Goal: Transaction & Acquisition: Purchase product/service

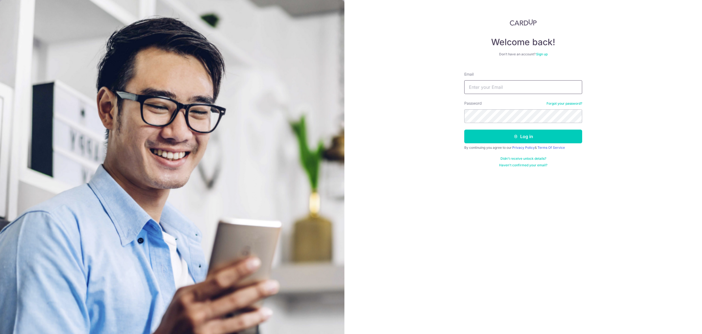
click at [480, 92] on input "Email" at bounding box center [523, 87] width 118 height 14
type input "yzrjoshua@gmail.com"
click at [486, 132] on button "Log in" at bounding box center [523, 137] width 118 height 14
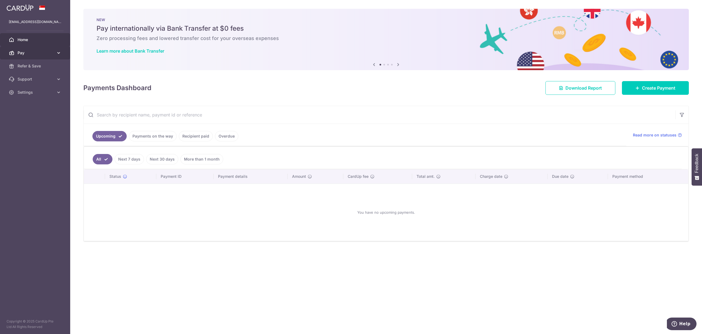
click at [48, 55] on span "Pay" at bounding box center [36, 52] width 36 height 5
drag, startPoint x: 222, startPoint y: 196, endPoint x: 217, endPoint y: 193, distance: 5.9
click at [222, 196] on div "You have no upcoming payments." at bounding box center [385, 212] width 591 height 48
click at [152, 138] on link "Payments on the way" at bounding box center [153, 136] width 48 height 10
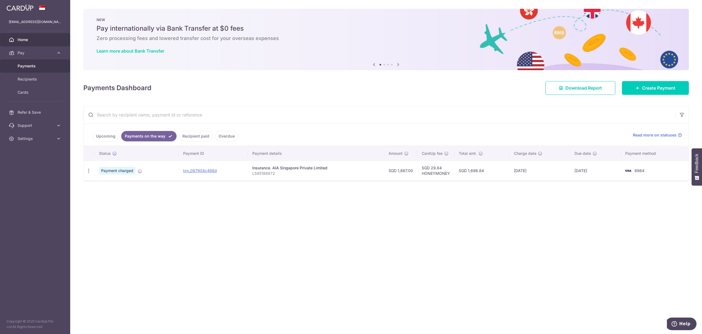
click at [55, 69] on link "Payments" at bounding box center [35, 66] width 70 height 13
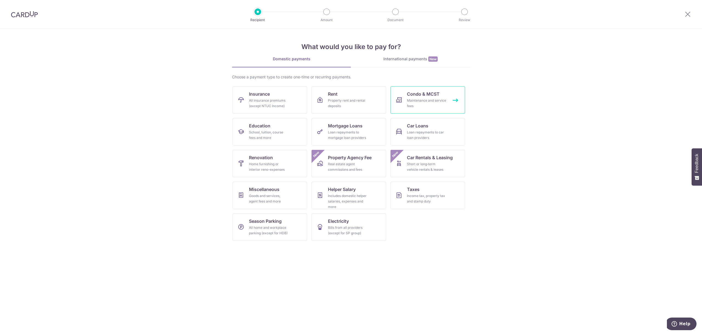
click at [422, 100] on div "Maintenance and service fees" at bounding box center [426, 103] width 39 height 11
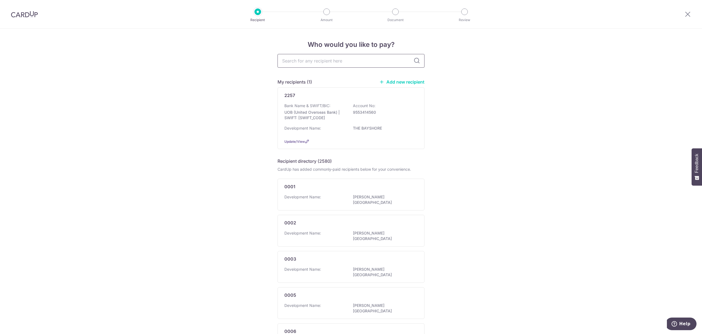
click at [321, 65] on input "text" at bounding box center [351, 61] width 147 height 14
type input "2257"
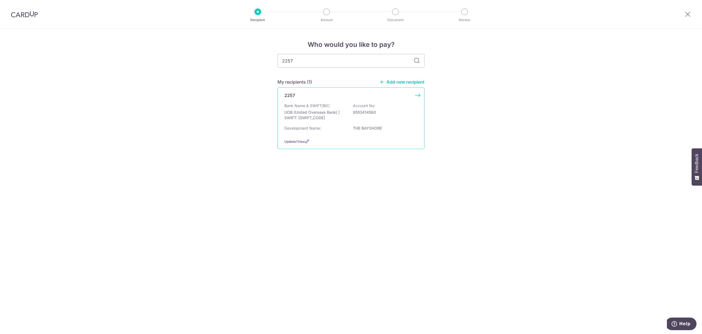
click at [342, 112] on p "UOB (United Overseas Bank) | SWIFT: UOVBSGSGXXX" at bounding box center [314, 115] width 61 height 11
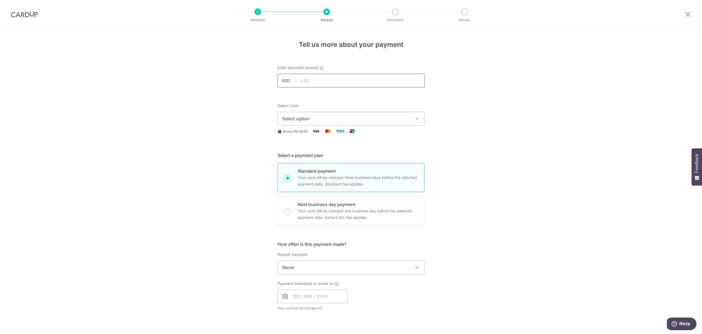
click at [329, 87] on input "text" at bounding box center [351, 81] width 147 height 14
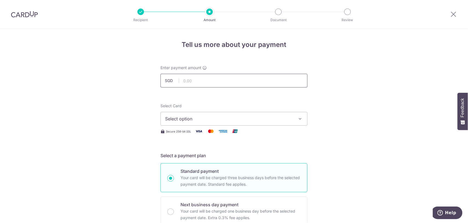
click at [223, 76] on input "text" at bounding box center [233, 81] width 147 height 14
type input "1,137.96"
click at [165, 115] on button "Select option" at bounding box center [233, 119] width 147 height 14
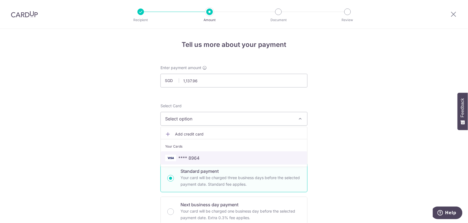
click at [180, 156] on span "**** 8964" at bounding box center [188, 158] width 21 height 7
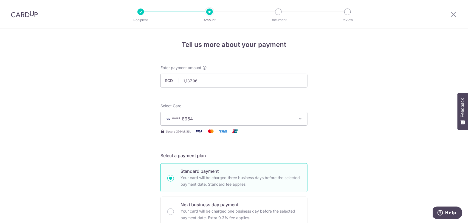
click at [306, 155] on h5 "Select a payment plan" at bounding box center [233, 155] width 147 height 7
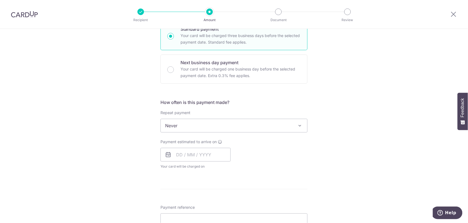
scroll to position [146, 0]
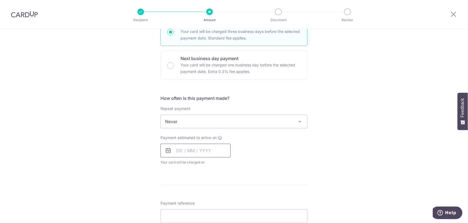
click at [181, 152] on input "text" at bounding box center [195, 151] width 70 height 14
click at [202, 200] on link "8" at bounding box center [204, 200] width 9 height 9
type input "08/10/2025"
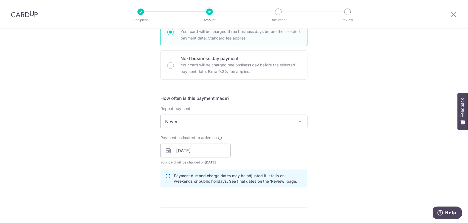
click at [322, 174] on div "Tell us more about your payment Enter payment amount SGD 1,137.96 1137.96 Selec…" at bounding box center [234, 142] width 468 height 519
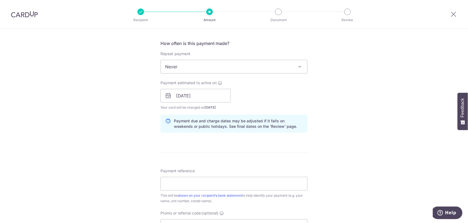
scroll to position [256, 0]
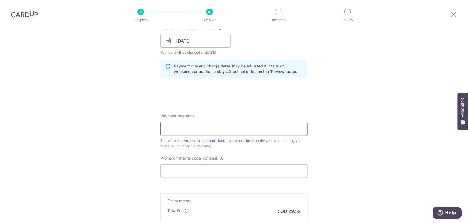
click at [231, 132] on input "Payment reference" at bounding box center [233, 129] width 147 height 14
type input "i"
type input "O"
type input "Inv TBS0048 202510 Blk22 07 03"
click at [334, 127] on div "Tell us more about your payment Enter payment amount SGD 1,137.96 1137.96 Selec…" at bounding box center [234, 32] width 468 height 519
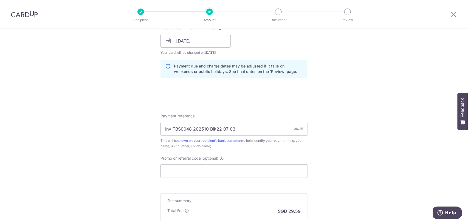
click at [278, 163] on div "Promo or referral code (optional) The discounted fee will be shown on the revie…" at bounding box center [233, 166] width 147 height 22
click at [275, 169] on input "Promo or referral code (optional)" at bounding box center [233, 171] width 147 height 14
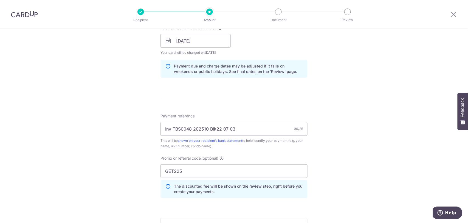
click at [335, 111] on div "Tell us more about your payment Enter payment amount SGD 1,137.96 1137.96 Selec…" at bounding box center [234, 44] width 468 height 543
click at [175, 169] on input "GET225" at bounding box center [233, 171] width 147 height 14
click at [176, 169] on input "GET225" at bounding box center [233, 171] width 147 height 14
click at [178, 167] on input "GET225" at bounding box center [233, 171] width 147 height 14
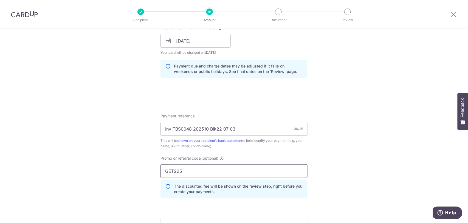
click at [178, 167] on input "GET225" at bounding box center [233, 171] width 147 height 14
type input "HONEYMONEY"
click at [137, 157] on div "Tell us more about your payment Enter payment amount SGD 1,137.96 1137.96 Selec…" at bounding box center [234, 44] width 468 height 543
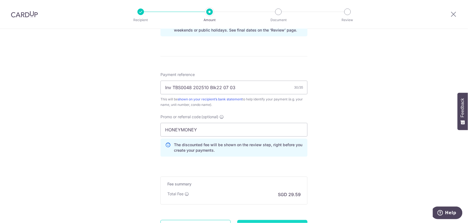
scroll to position [349, 0]
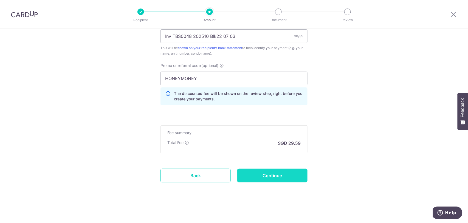
click at [270, 181] on input "Continue" at bounding box center [272, 176] width 70 height 14
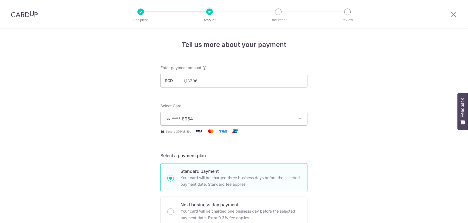
scroll to position [356, 0]
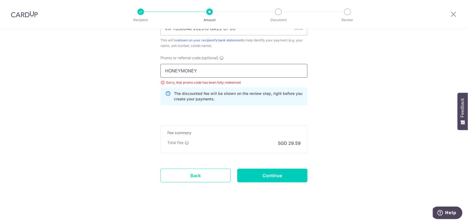
drag, startPoint x: 209, startPoint y: 74, endPoint x: 165, endPoint y: 73, distance: 44.4
click at [165, 73] on input "HONEYMONEY" at bounding box center [233, 71] width 147 height 14
type input "GET225"
click at [256, 170] on input "Continue" at bounding box center [272, 176] width 70 height 14
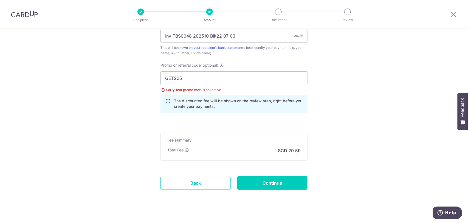
scroll to position [338, 0]
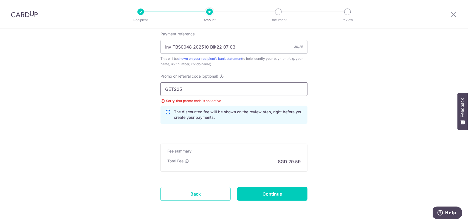
click at [188, 94] on input "GET225" at bounding box center [233, 89] width 147 height 14
drag, startPoint x: 188, startPoint y: 93, endPoint x: 154, endPoint y: 93, distance: 33.7
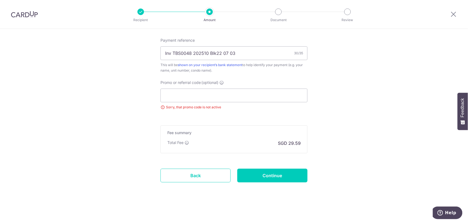
click at [276, 175] on input "Continue" at bounding box center [272, 176] width 70 height 14
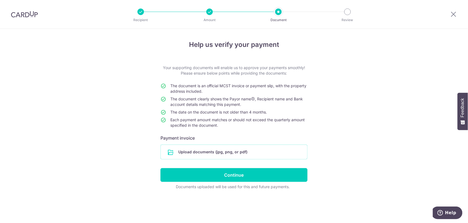
click at [243, 154] on input "file" at bounding box center [234, 152] width 146 height 14
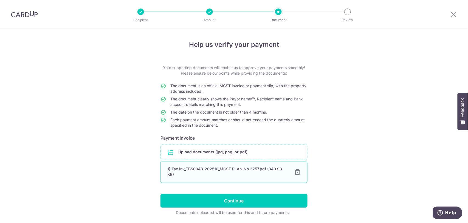
scroll to position [17, 0]
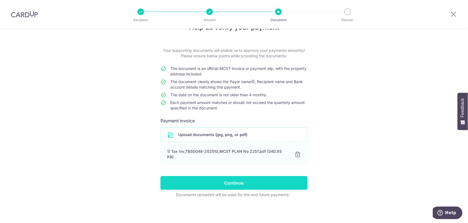
click at [264, 181] on input "Continue" at bounding box center [233, 183] width 147 height 14
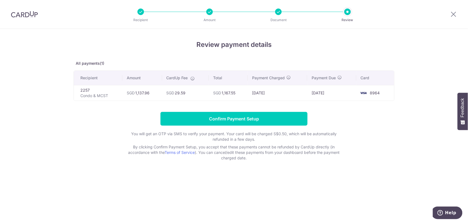
click at [206, 21] on p "Amount" at bounding box center [209, 19] width 41 height 5
click at [145, 18] on p "Recipient" at bounding box center [140, 19] width 41 height 5
click at [139, 16] on div "Recipient Amount Document Review" at bounding box center [243, 14] width 235 height 29
drag, startPoint x: 32, startPoint y: 16, endPoint x: 247, endPoint y: 10, distance: 215.3
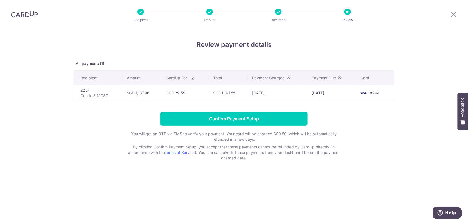
click at [32, 16] on img at bounding box center [24, 14] width 27 height 7
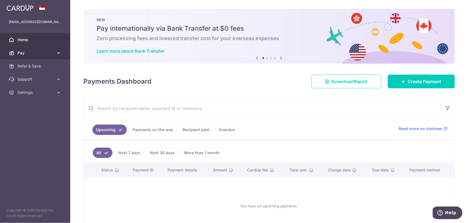
click at [56, 58] on link "Pay" at bounding box center [35, 52] width 70 height 13
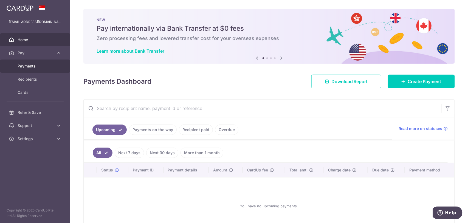
click at [48, 68] on span "Payments" at bounding box center [36, 65] width 36 height 5
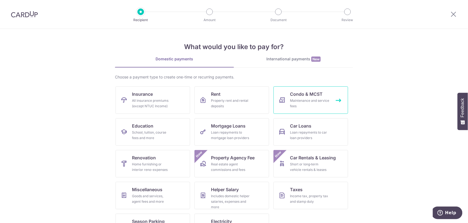
click at [287, 106] on link "Condo & MCST Maintenance and service fees" at bounding box center [310, 99] width 75 height 27
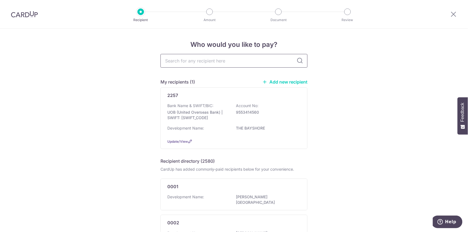
click at [231, 64] on input "text" at bounding box center [233, 61] width 147 height 14
type input "2257"
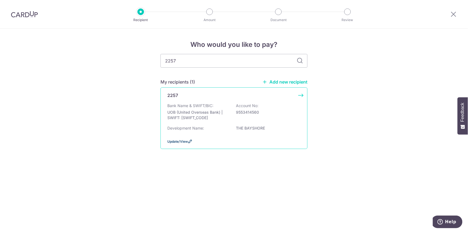
click at [177, 142] on span "Update/View" at bounding box center [177, 142] width 21 height 4
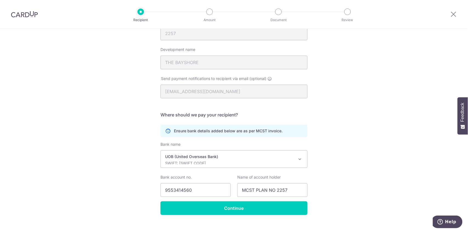
scroll to position [73, 0]
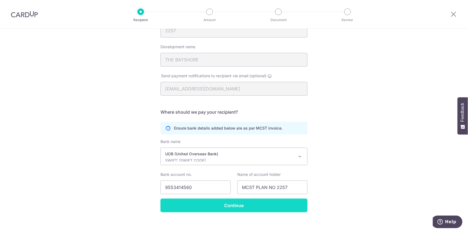
click at [273, 206] on input "Continue" at bounding box center [233, 206] width 147 height 14
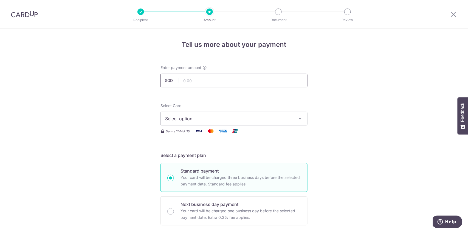
click at [245, 86] on input "text" at bounding box center [233, 81] width 147 height 14
type input "1,137.96"
click at [278, 118] on span "Select option" at bounding box center [229, 118] width 128 height 7
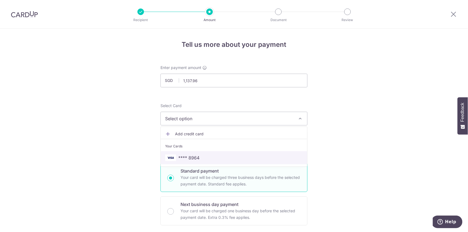
drag, startPoint x: 230, startPoint y: 157, endPoint x: 235, endPoint y: 156, distance: 5.0
click at [230, 157] on span "**** 8964" at bounding box center [234, 158] width 138 height 7
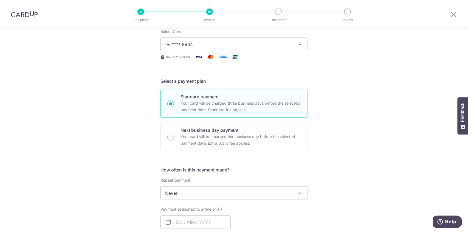
scroll to position [91, 0]
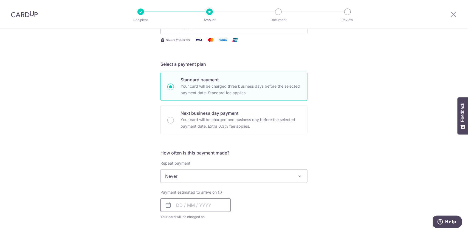
click at [180, 206] on input "text" at bounding box center [195, 206] width 70 height 14
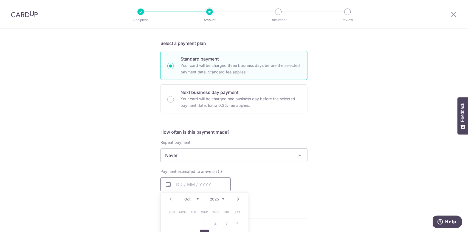
scroll to position [146, 0]
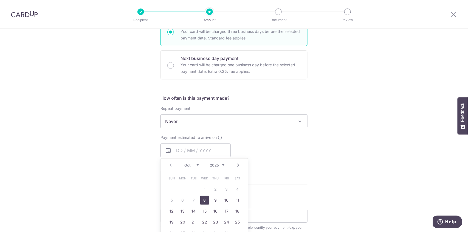
click at [203, 202] on link "8" at bounding box center [204, 200] width 9 height 9
type input "08/10/2025"
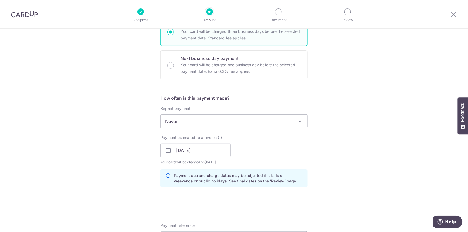
click at [325, 167] on div "Tell us more about your payment Enter payment amount SGD 1,137.96 1137.96 Selec…" at bounding box center [234, 142] width 468 height 519
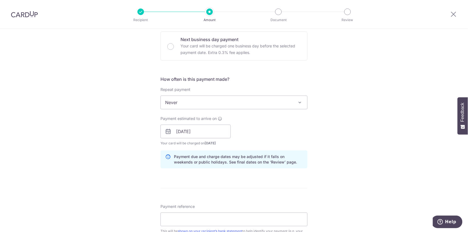
scroll to position [183, 0]
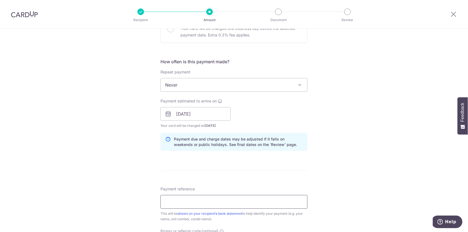
click at [237, 200] on input "Payment reference" at bounding box center [233, 202] width 147 height 14
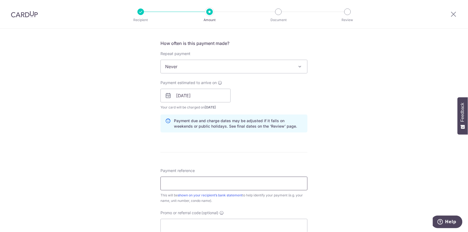
scroll to position [219, 0]
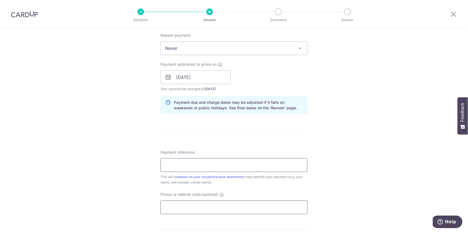
type input "Inv TBS0048 202510 Blk22 07 03"
click at [368, 185] on div "Tell us more about your payment Enter payment amount SGD 1,137.96 1137.96 Selec…" at bounding box center [234, 68] width 468 height 519
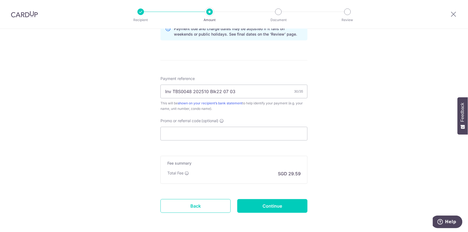
scroll to position [315, 0]
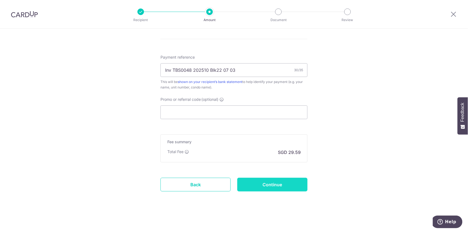
click at [296, 186] on input "Continue" at bounding box center [272, 185] width 70 height 14
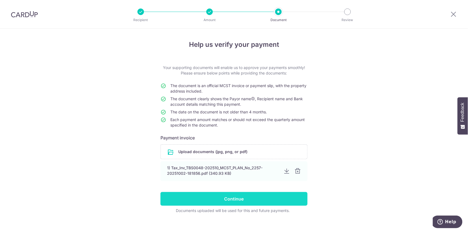
click at [299, 200] on input "Continue" at bounding box center [233, 199] width 147 height 14
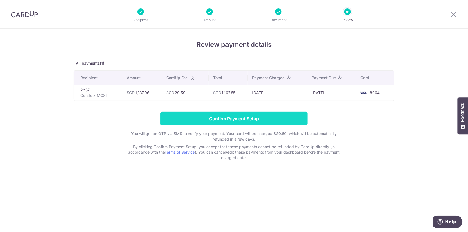
click at [285, 121] on input "Confirm Payment Setup" at bounding box center [233, 119] width 147 height 14
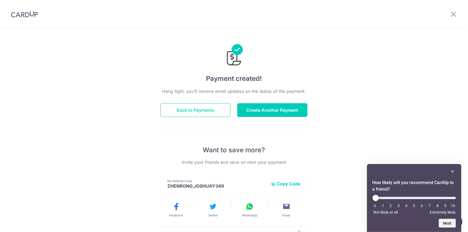
click at [197, 109] on button "Back to Payments" at bounding box center [195, 110] width 70 height 14
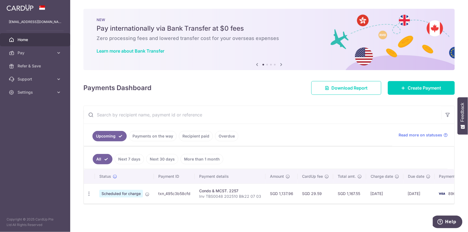
click at [157, 137] on link "Payments on the way" at bounding box center [153, 136] width 48 height 10
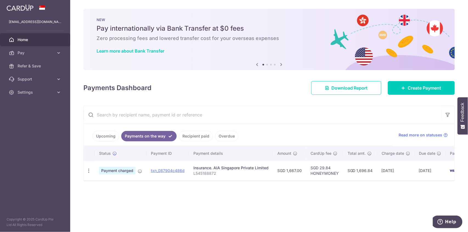
click at [111, 139] on link "Upcoming" at bounding box center [105, 136] width 27 height 10
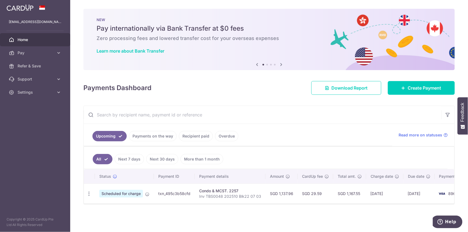
click at [142, 138] on link "Payments on the way" at bounding box center [153, 136] width 48 height 10
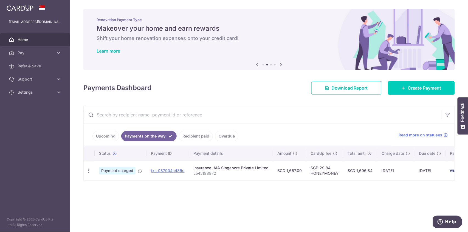
click at [199, 138] on link "Recipient paid" at bounding box center [196, 136] width 34 height 10
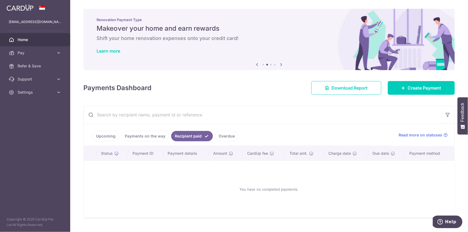
click at [221, 137] on link "Overdue" at bounding box center [226, 136] width 23 height 10
click at [196, 137] on link "Recipient paid" at bounding box center [188, 136] width 34 height 10
click at [153, 138] on link "Payments on the way" at bounding box center [145, 136] width 48 height 10
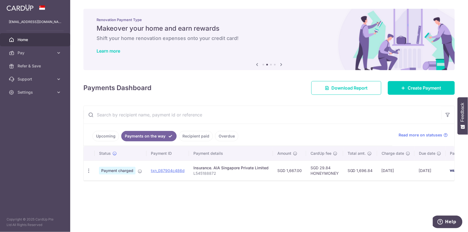
click at [104, 139] on link "Upcoming" at bounding box center [105, 136] width 27 height 10
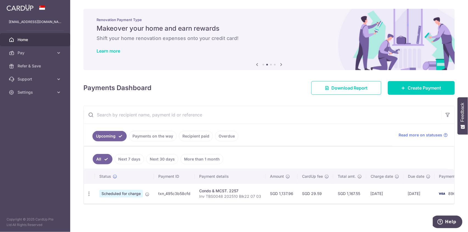
click at [138, 138] on link "Payments on the way" at bounding box center [153, 136] width 48 height 10
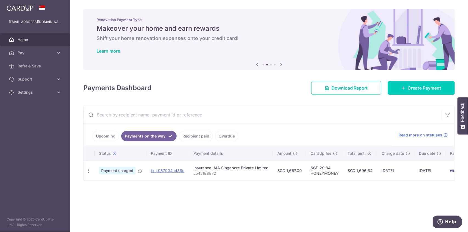
click at [390, 5] on div "× Pause Schedule Pause all future payments in this series Pause just this one p…" at bounding box center [269, 116] width 398 height 232
